Goal: Find contact information: Find contact information

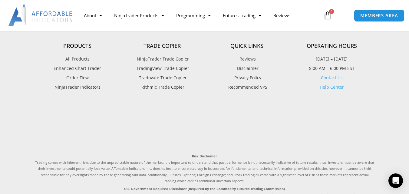
scroll to position [1724, 0]
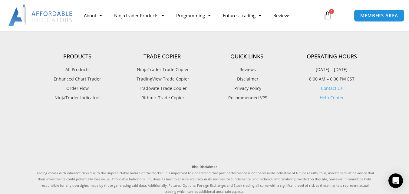
click at [337, 87] on link "Contact Us" at bounding box center [332, 88] width 22 height 6
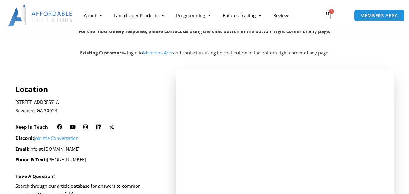
scroll to position [121, 0]
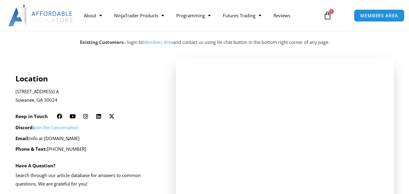
click at [31, 138] on p "Email: info at affordableindicators.com" at bounding box center [87, 138] width 144 height 8
drag, startPoint x: 31, startPoint y: 138, endPoint x: 35, endPoint y: 138, distance: 4.2
click at [34, 138] on p "Email: info at affordableindicators.com" at bounding box center [87, 138] width 144 height 8
click at [37, 138] on p "Email: info at affordableindicators.com" at bounding box center [87, 138] width 144 height 8
click at [60, 137] on p "Email: info at affordableindicators.com" at bounding box center [87, 138] width 144 height 8
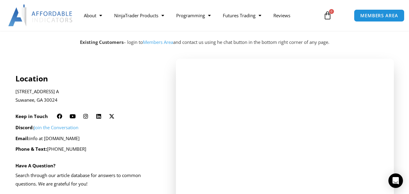
click at [61, 137] on p "Email: info at affordableindicators.com" at bounding box center [87, 138] width 144 height 8
click at [32, 138] on p "Email: info at affordableindicators.com" at bounding box center [87, 138] width 144 height 8
click at [34, 138] on p "Email: info at affordableindicators.com" at bounding box center [87, 138] width 144 height 8
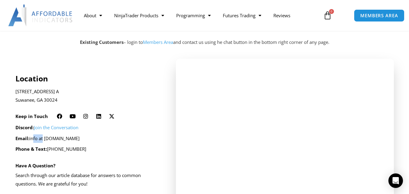
click at [34, 138] on p "Email: info at affordableindicators.com" at bounding box center [87, 138] width 144 height 8
click at [51, 139] on p "Email: info at affordableindicators.com" at bounding box center [87, 138] width 144 height 8
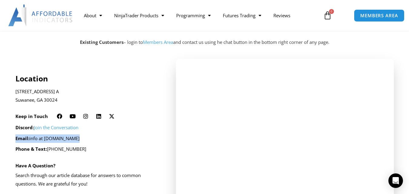
click at [51, 139] on p "Email: info at affordableindicators.com" at bounding box center [87, 138] width 144 height 8
click at [99, 139] on p "Email: info at affordableindicators.com" at bounding box center [87, 138] width 144 height 8
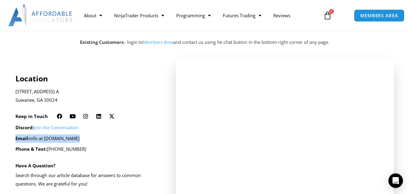
click at [90, 138] on p "Email: info at affordableindicators.com" at bounding box center [87, 138] width 144 height 8
click at [57, 138] on p "Email: info at affordableindicators.com" at bounding box center [87, 138] width 144 height 8
drag, startPoint x: 32, startPoint y: 138, endPoint x: 101, endPoint y: 139, distance: 68.7
click at [101, 139] on p "Email: info at affordableindicators.com" at bounding box center [87, 138] width 144 height 8
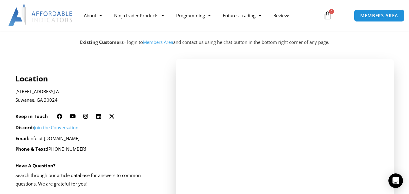
click at [101, 139] on p "Email: info at affordableindicators.com" at bounding box center [87, 138] width 144 height 8
click at [101, 138] on p "Email: info at affordableindicators.com" at bounding box center [87, 138] width 144 height 8
drag, startPoint x: 83, startPoint y: 138, endPoint x: 79, endPoint y: 138, distance: 3.6
click at [80, 138] on p "Email: info at affordableindicators.com" at bounding box center [87, 138] width 144 height 8
click at [79, 138] on p "Email: info at affordableindicators.com" at bounding box center [87, 138] width 144 height 8
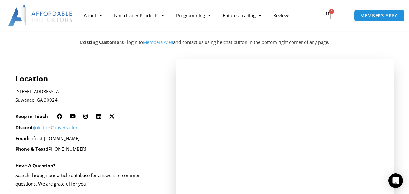
click at [32, 138] on p "Email: info at affordableindicators.com" at bounding box center [87, 138] width 144 height 8
drag, startPoint x: 34, startPoint y: 138, endPoint x: 37, endPoint y: 138, distance: 3.3
click at [35, 138] on p "Email: info at affordableindicators.com" at bounding box center [87, 138] width 144 height 8
click at [118, 142] on p "Email: info at affordableindicators.com" at bounding box center [87, 138] width 144 height 8
click at [101, 139] on p "Email: info at affordableindicators.com" at bounding box center [87, 138] width 144 height 8
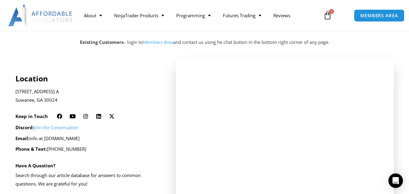
click at [101, 139] on p "Email: info at affordableindicators.com" at bounding box center [87, 138] width 144 height 8
copy div "Email: info at affordableindicators.com"
click at [135, 133] on div "Discord: Join the Conversation Email: info at affordableindicators.com Phone & …" at bounding box center [87, 138] width 144 height 30
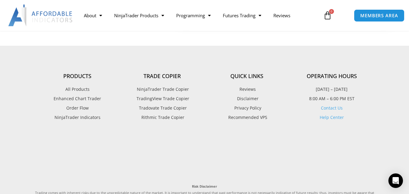
scroll to position [316, 0]
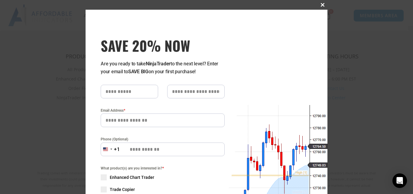
click at [320, 4] on span "SAVE 20% NOW popup" at bounding box center [323, 5] width 10 height 4
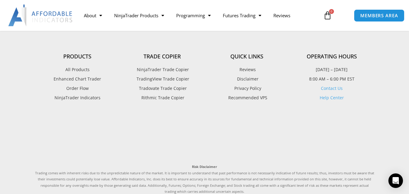
click at [252, 88] on span "Privacy Policy" at bounding box center [247, 88] width 28 height 8
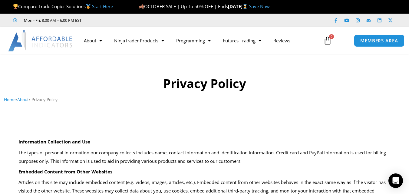
click at [24, 99] on link "About" at bounding box center [22, 99] width 11 height 6
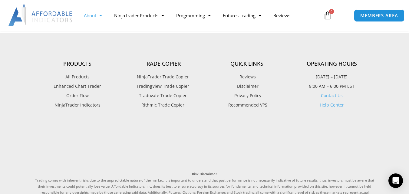
scroll to position [484, 0]
click at [330, 106] on link "Help Center" at bounding box center [331, 105] width 24 height 6
